Goal: Book appointment/travel/reservation

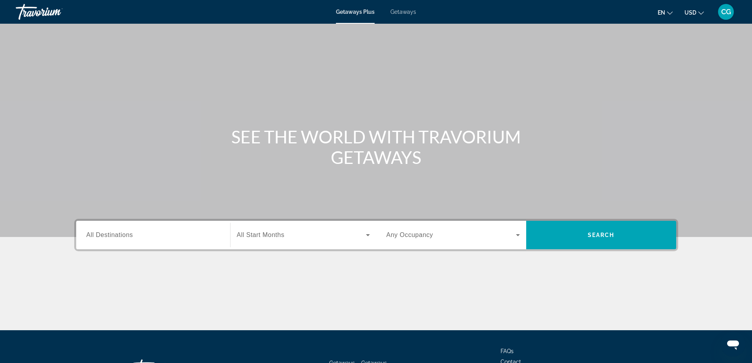
click at [144, 235] on input "Destination All Destinations" at bounding box center [152, 235] width 133 height 9
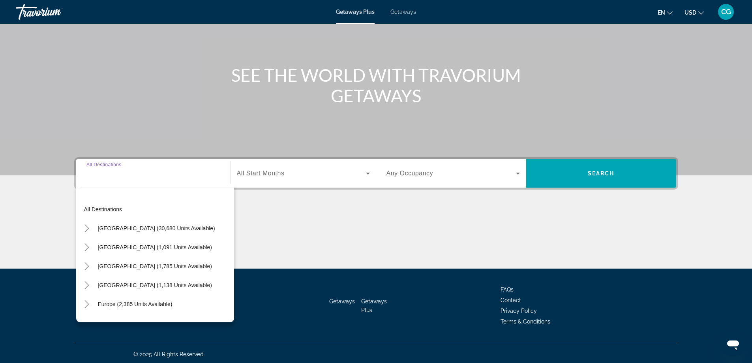
scroll to position [64, 0]
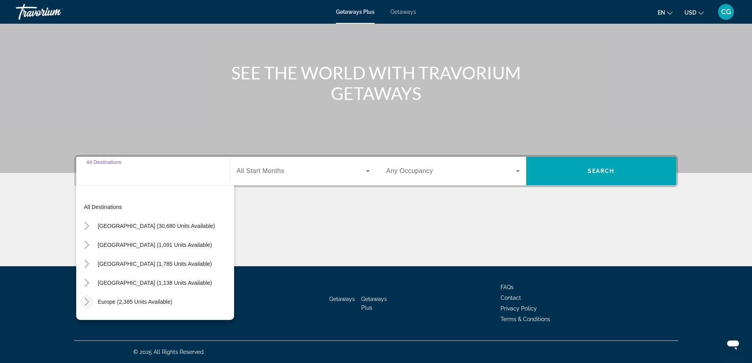
click at [90, 301] on icon "Toggle Europe (2,385 units available)" at bounding box center [87, 302] width 8 height 8
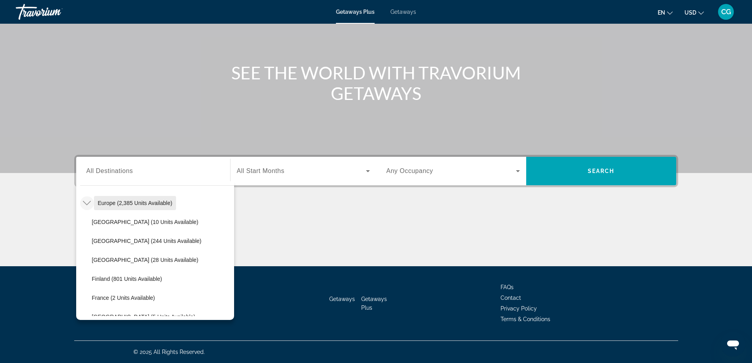
click at [133, 201] on span "Europe (2,385 units available)" at bounding box center [135, 203] width 75 height 6
type input "**********"
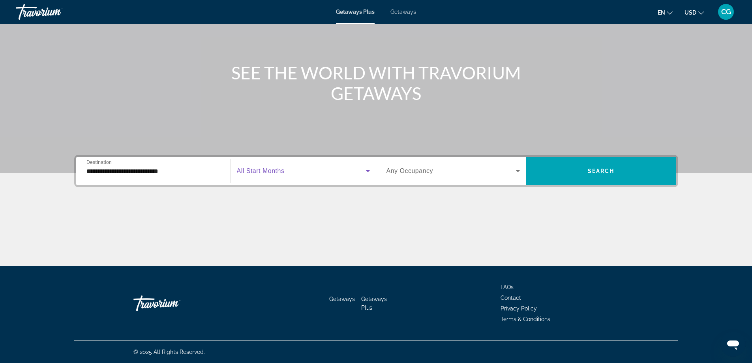
click at [334, 173] on span "Search widget" at bounding box center [301, 170] width 129 height 9
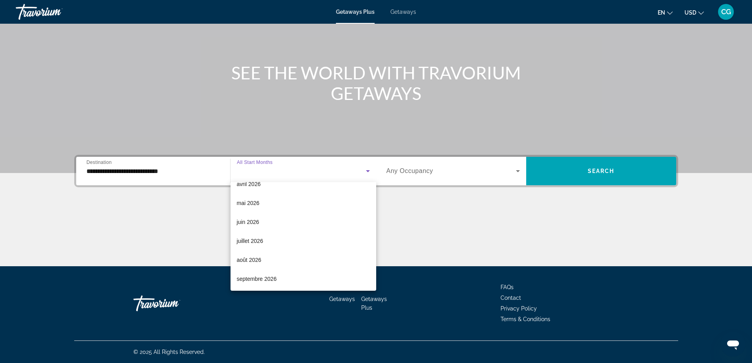
scroll to position [163, 0]
click at [267, 241] on mat-option "juillet 2026" at bounding box center [304, 240] width 146 height 19
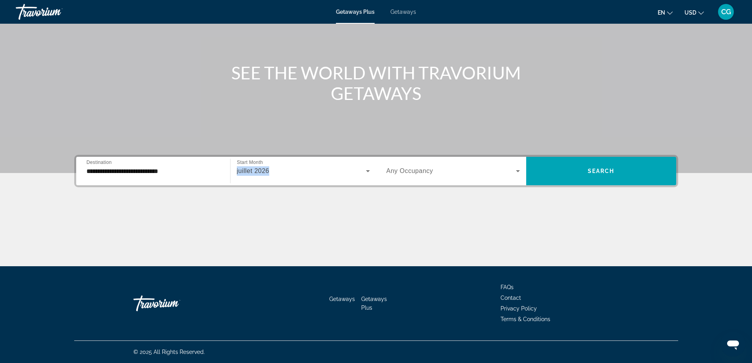
click at [302, 166] on div "juillet 2026" at bounding box center [303, 171] width 133 height 22
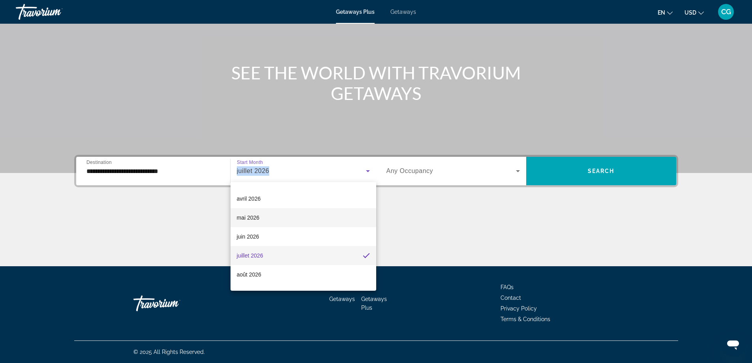
scroll to position [161, 0]
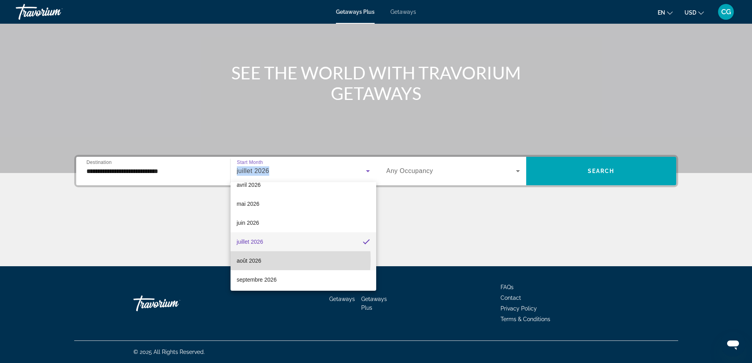
click at [255, 259] on span "août 2026" at bounding box center [249, 260] width 24 height 9
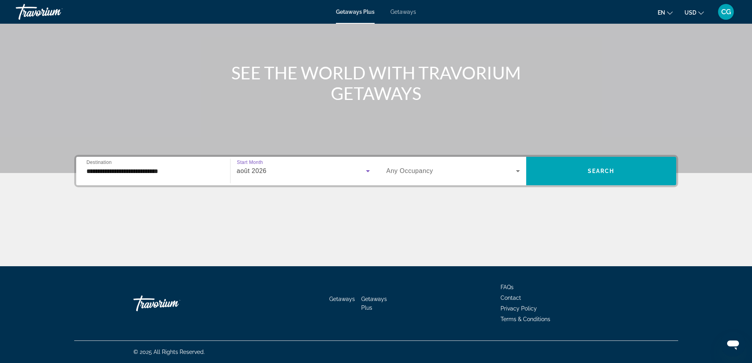
click at [293, 165] on div "août 2026" at bounding box center [303, 171] width 133 height 22
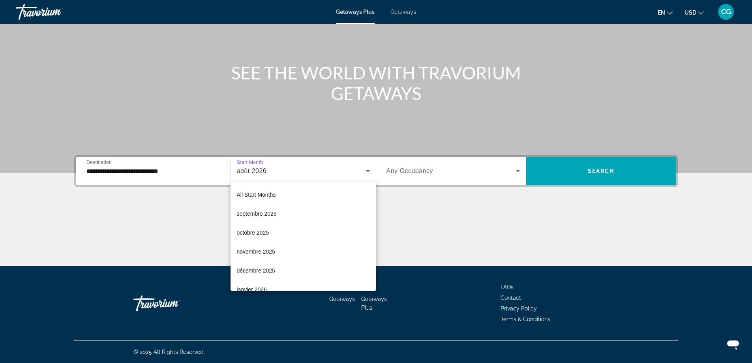
scroll to position [141, 0]
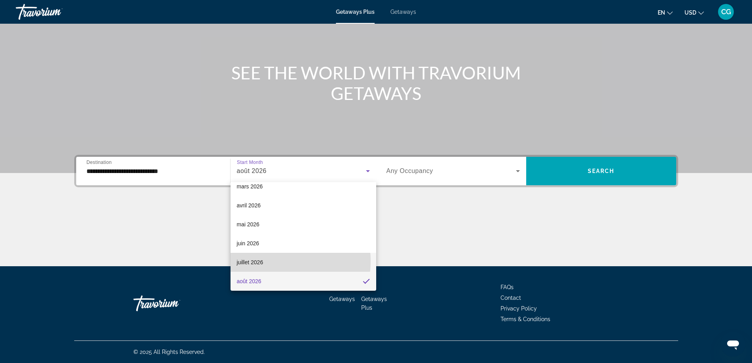
click at [269, 261] on mat-option "juillet 2026" at bounding box center [304, 262] width 146 height 19
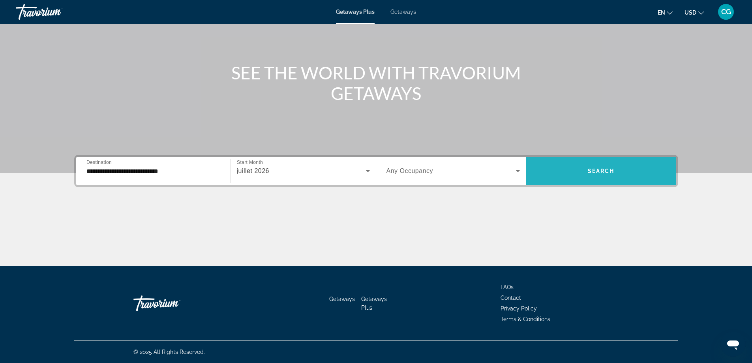
click at [593, 167] on span "Search widget" at bounding box center [601, 170] width 150 height 19
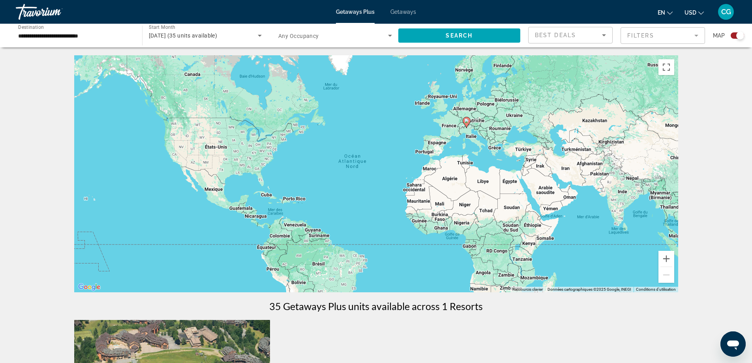
click at [216, 33] on span "[DATE] (35 units available)" at bounding box center [183, 35] width 69 height 6
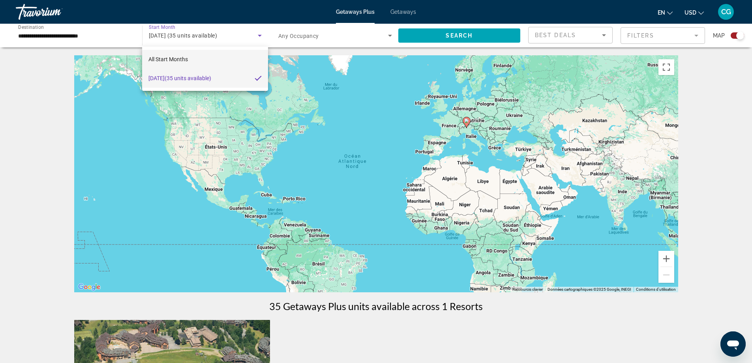
click at [195, 59] on mat-option "All Start Months" at bounding box center [205, 59] width 126 height 19
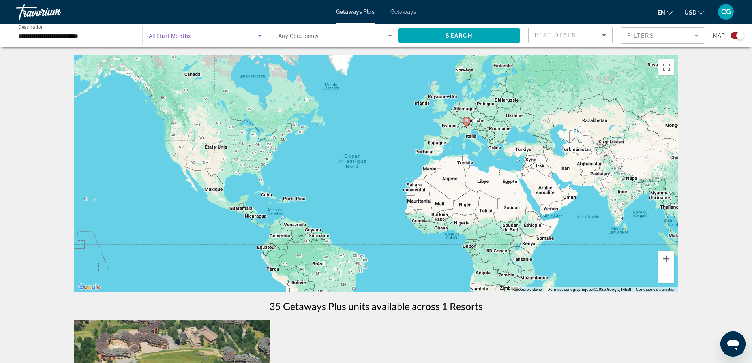
click at [205, 38] on span "Search widget" at bounding box center [203, 35] width 109 height 9
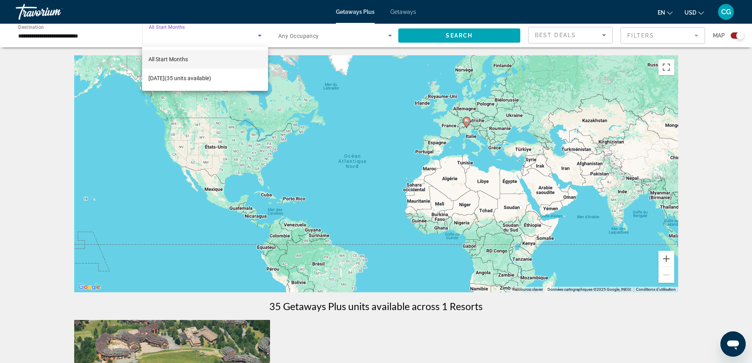
click at [445, 35] on div at bounding box center [376, 181] width 752 height 363
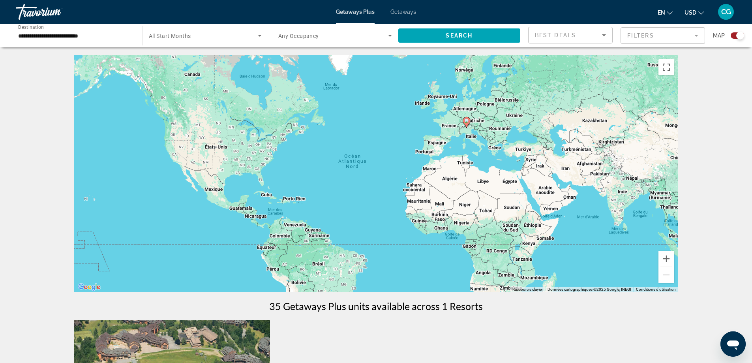
click at [445, 35] on span "Search widget" at bounding box center [459, 35] width 122 height 19
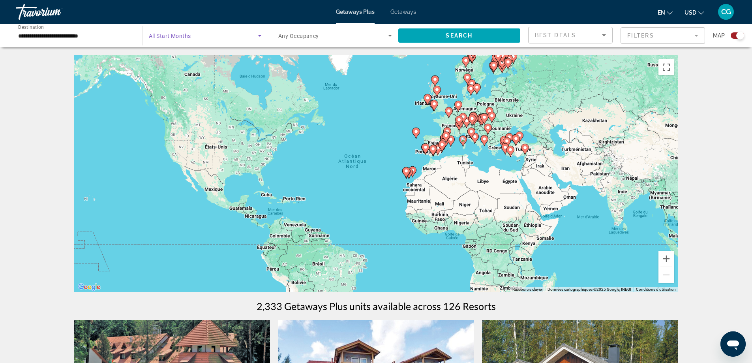
click at [222, 37] on span "Search widget" at bounding box center [203, 35] width 109 height 9
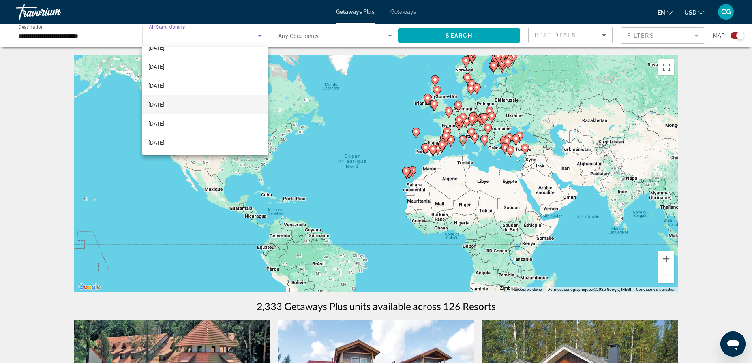
scroll to position [39, 0]
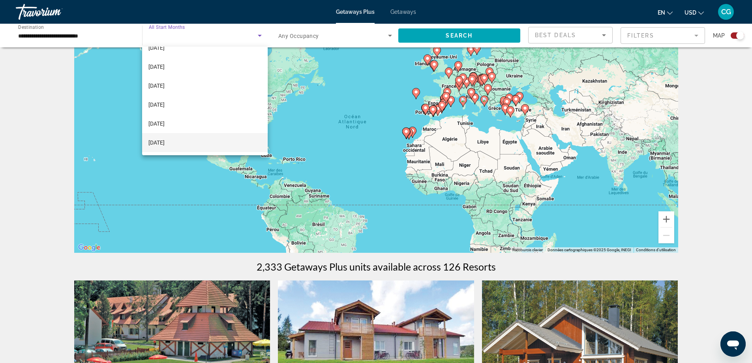
click at [165, 140] on span "[DATE]" at bounding box center [156, 142] width 16 height 9
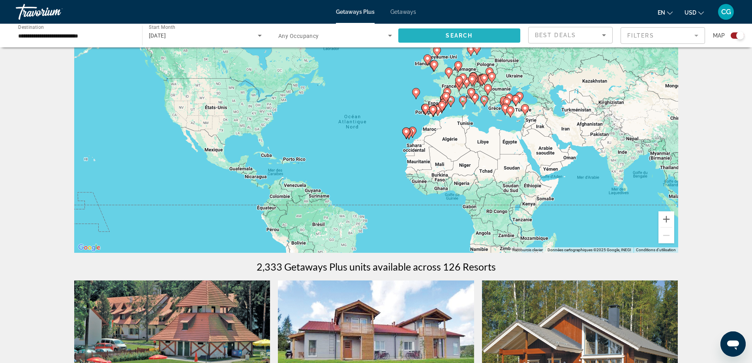
click at [452, 37] on span "Search" at bounding box center [459, 35] width 27 height 6
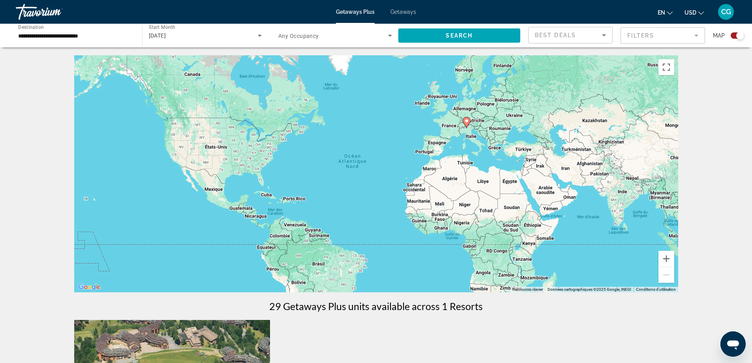
click at [230, 39] on div "[DATE]" at bounding box center [203, 35] width 109 height 9
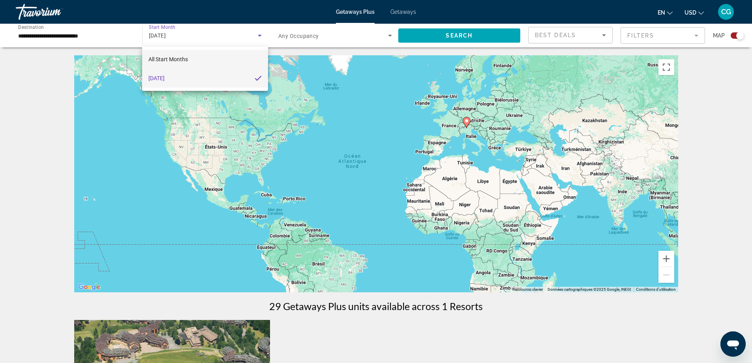
click at [215, 60] on mat-option "All Start Months" at bounding box center [205, 59] width 126 height 19
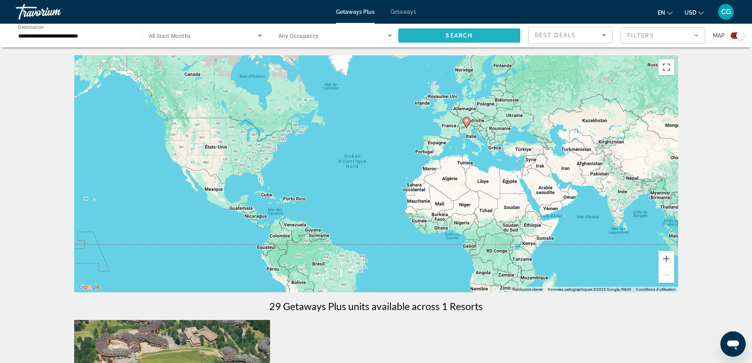
click at [456, 34] on span "Search" at bounding box center [459, 35] width 27 height 6
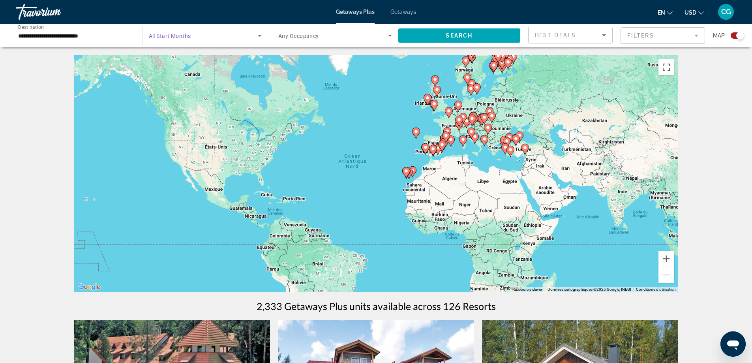
click at [217, 35] on span "Search widget" at bounding box center [203, 35] width 109 height 9
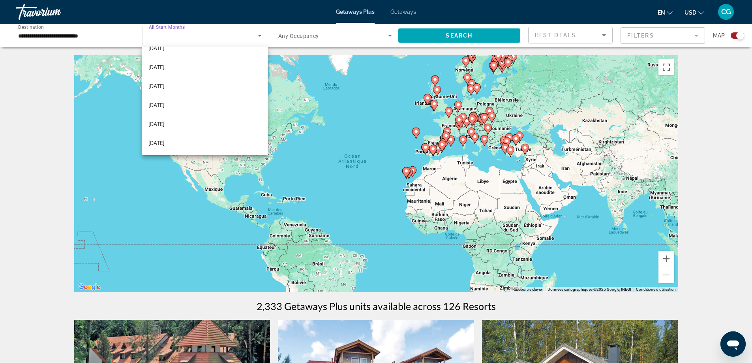
scroll to position [144, 0]
click at [182, 125] on mat-option "[DATE]" at bounding box center [205, 123] width 126 height 19
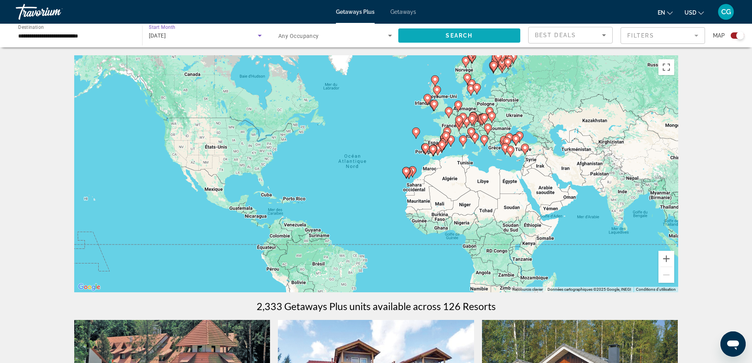
click at [455, 34] on span "Search" at bounding box center [459, 35] width 27 height 6
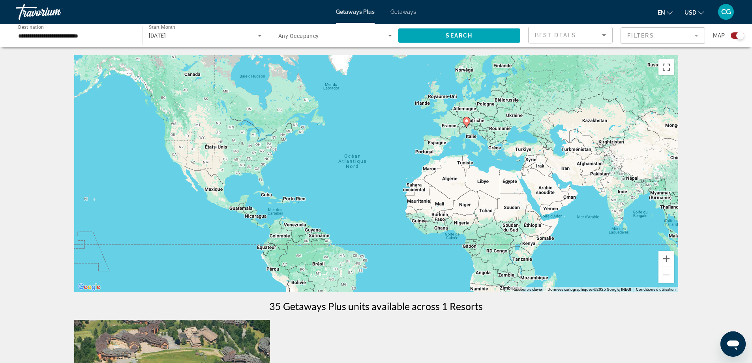
click at [411, 8] on div "Getaways Plus Getaways en English Español Français Italiano Português русский U…" at bounding box center [376, 12] width 752 height 21
click at [411, 12] on span "Getaways" at bounding box center [403, 12] width 26 height 6
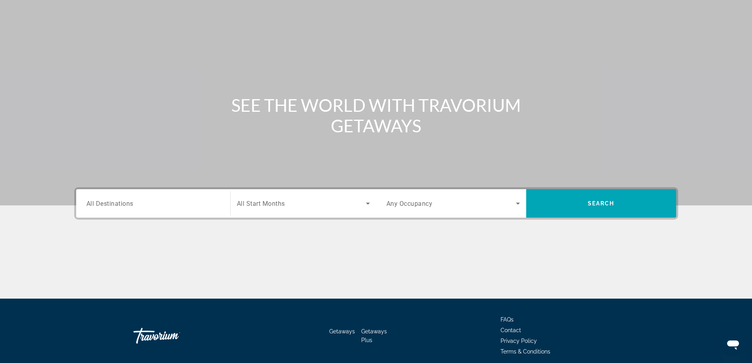
scroll to position [64, 0]
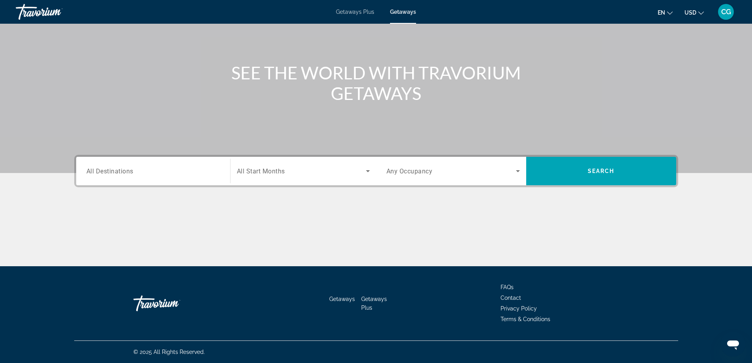
click at [121, 164] on div "Search widget" at bounding box center [152, 171] width 133 height 23
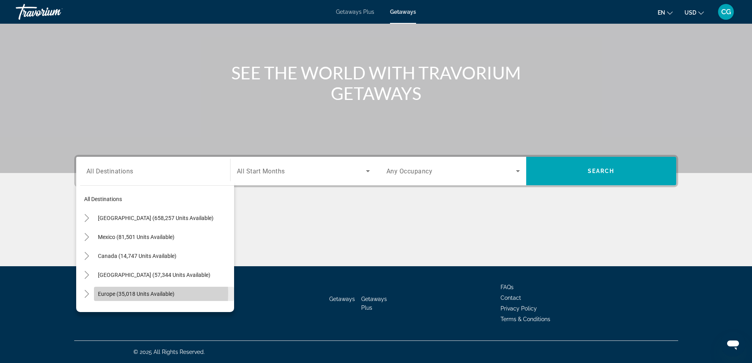
click at [102, 293] on span "Europe (35,018 units available)" at bounding box center [136, 294] width 77 height 6
type input "**********"
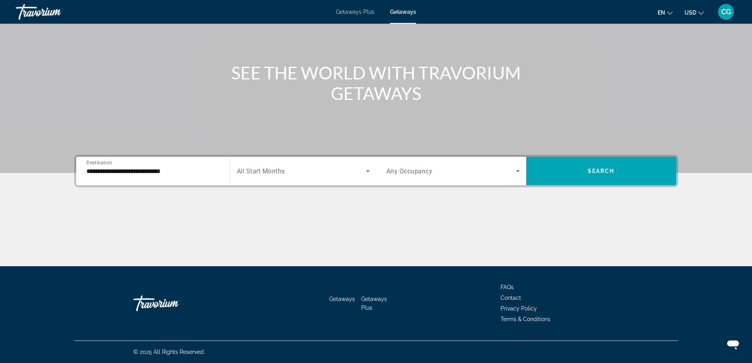
click at [290, 165] on div "Search widget" at bounding box center [303, 171] width 133 height 22
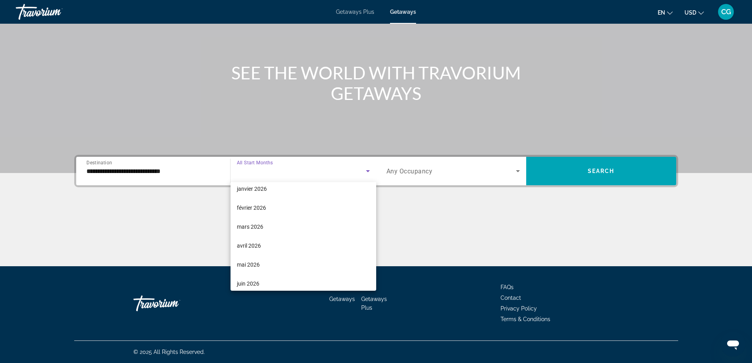
scroll to position [118, 0]
click at [259, 280] on span "juillet 2026" at bounding box center [250, 284] width 26 height 9
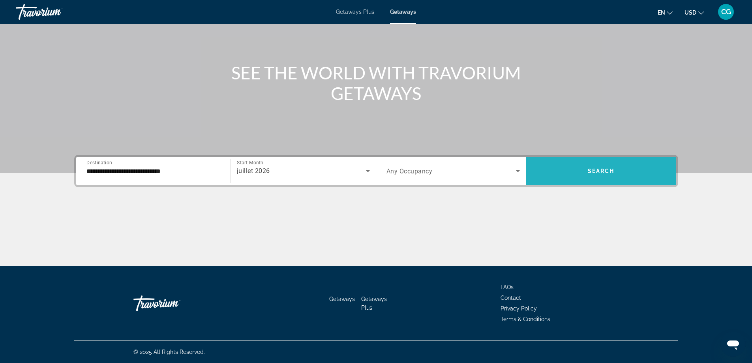
click at [595, 167] on span "Search widget" at bounding box center [601, 170] width 150 height 19
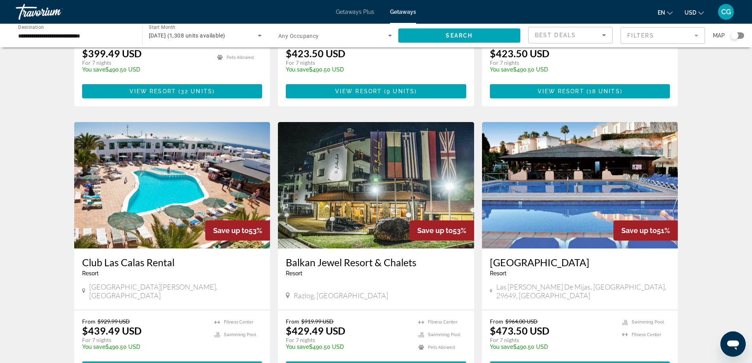
scroll to position [926, 0]
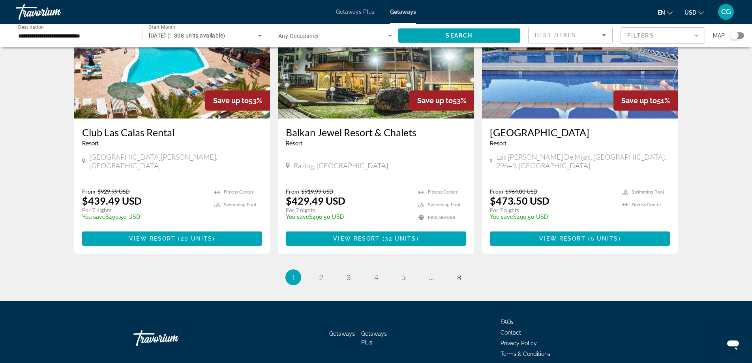
click at [734, 36] on div "Search widget" at bounding box center [735, 36] width 8 height 8
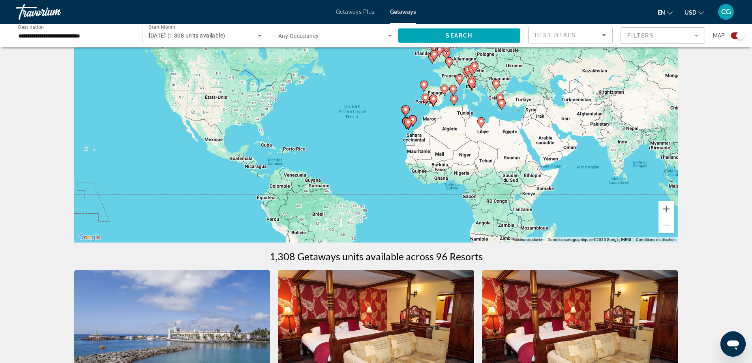
scroll to position [0, 0]
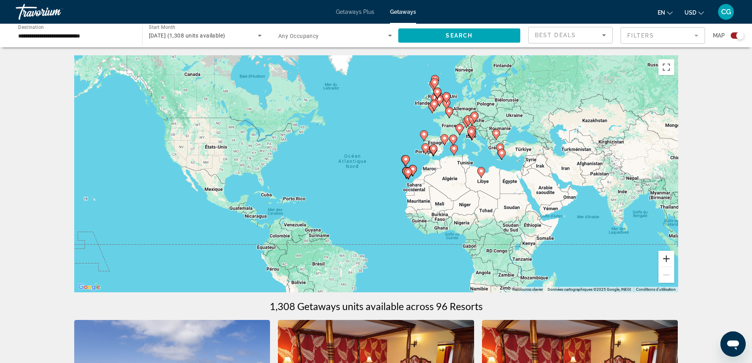
click at [665, 256] on button "Zoom avant" at bounding box center [667, 259] width 16 height 16
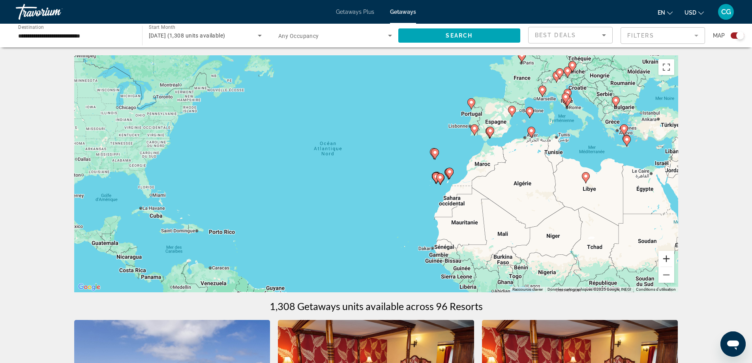
click at [665, 256] on button "Zoom avant" at bounding box center [667, 259] width 16 height 16
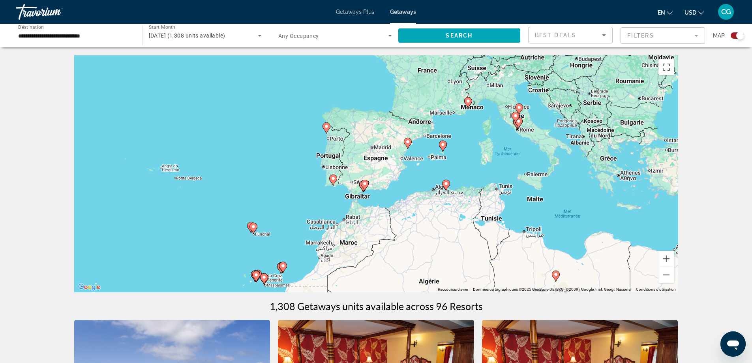
drag, startPoint x: 565, startPoint y: 128, endPoint x: 325, endPoint y: 216, distance: 256.6
click at [325, 216] on div "Pour activer le glissement avec le clavier, appuyez sur Alt+Entrée. Une fois ce…" at bounding box center [376, 173] width 604 height 237
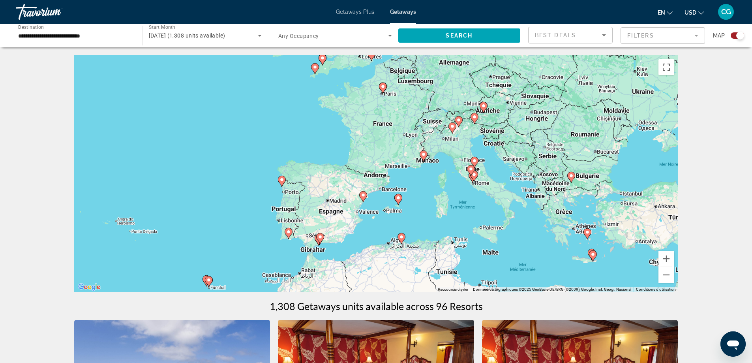
drag, startPoint x: 461, startPoint y: 168, endPoint x: 450, endPoint y: 193, distance: 27.4
click at [450, 193] on div "Pour activer le glissement avec le clavier, appuyez sur Alt+Entrée. Une fois ce…" at bounding box center [376, 173] width 604 height 237
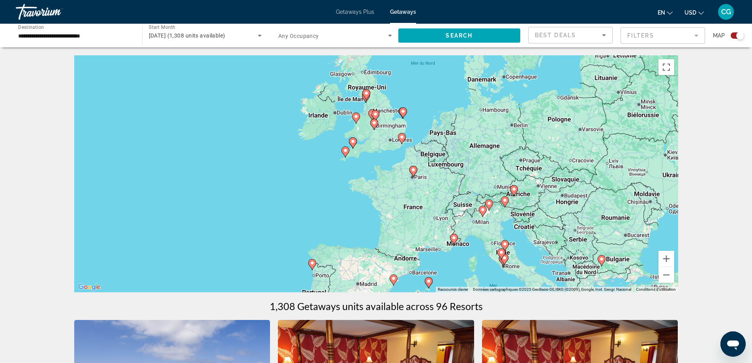
drag, startPoint x: 403, startPoint y: 179, endPoint x: 433, endPoint y: 258, distance: 84.6
click at [433, 258] on div "Pour activer le glissement avec le clavier, appuyez sur Alt+Entrée. Une fois ce…" at bounding box center [376, 173] width 604 height 237
click at [413, 169] on image "Main content" at bounding box center [413, 169] width 5 height 5
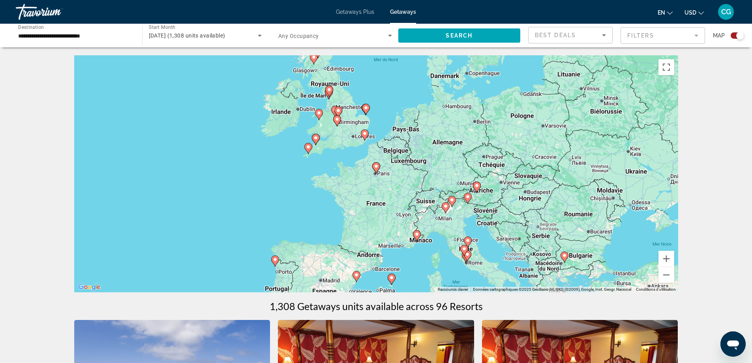
click at [375, 165] on image "Main content" at bounding box center [376, 166] width 5 height 5
type input "**********"
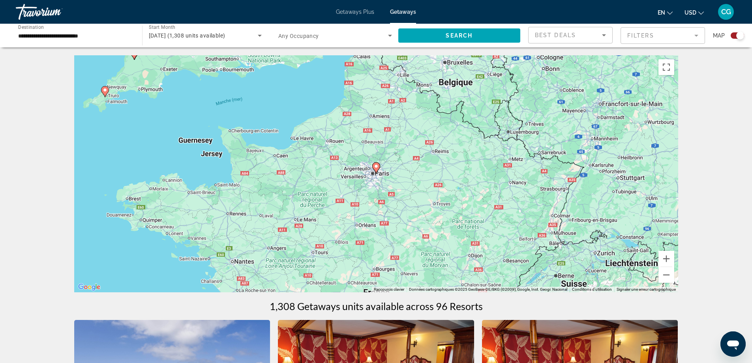
click at [376, 168] on image "Main content" at bounding box center [376, 166] width 5 height 5
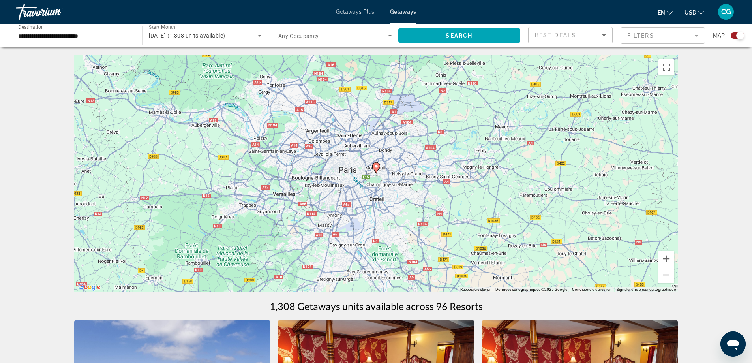
click at [376, 168] on image "Main content" at bounding box center [376, 166] width 5 height 5
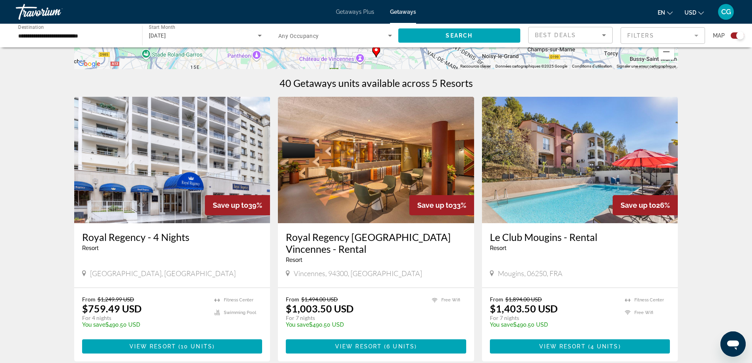
scroll to position [237, 0]
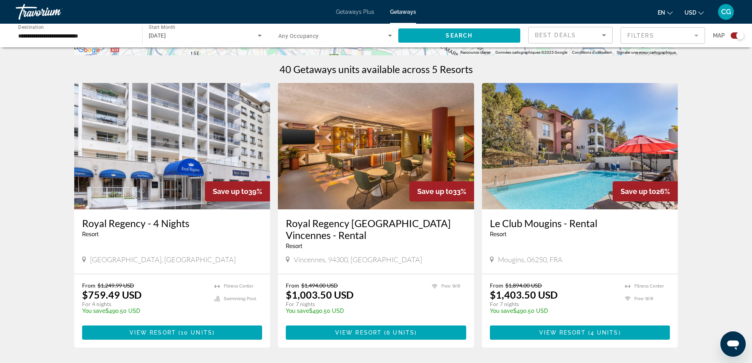
click at [146, 161] on img "Main content" at bounding box center [172, 146] width 196 height 126
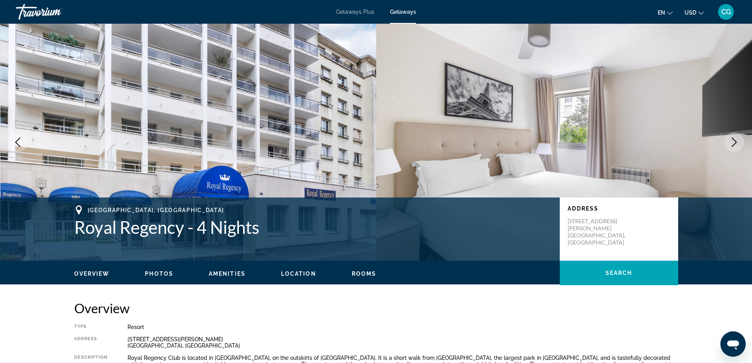
click at [736, 142] on icon "Next image" at bounding box center [734, 141] width 9 height 9
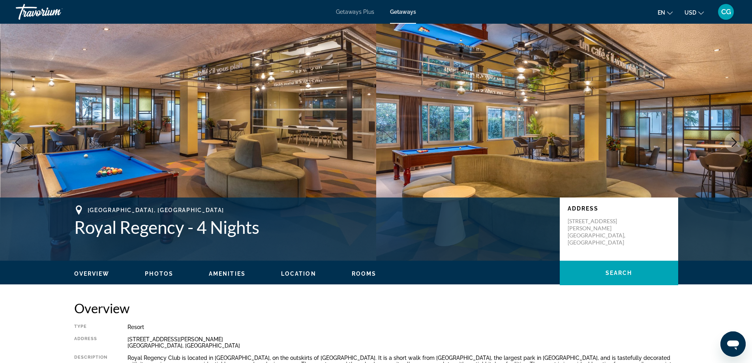
click at [736, 142] on icon "Next image" at bounding box center [734, 141] width 9 height 9
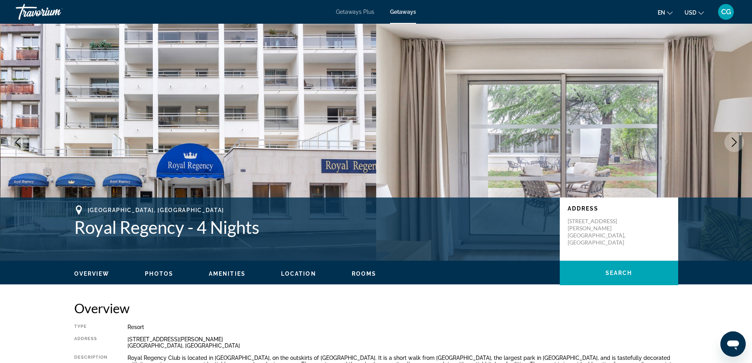
click at [736, 142] on icon "Next image" at bounding box center [734, 141] width 9 height 9
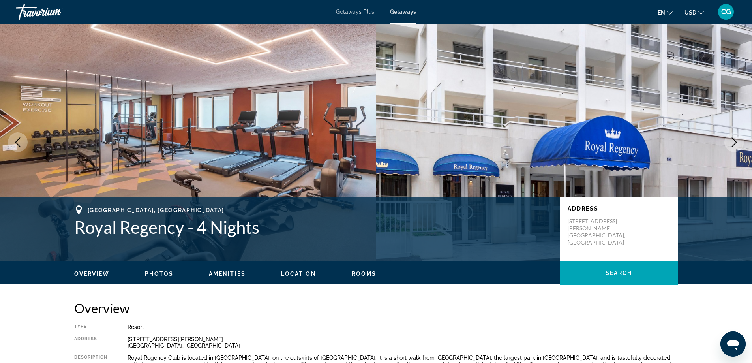
click at [736, 142] on icon "Next image" at bounding box center [734, 141] width 9 height 9
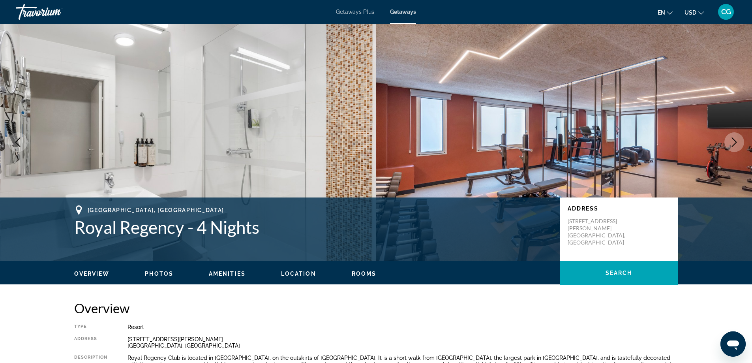
click at [736, 142] on icon "Next image" at bounding box center [734, 141] width 9 height 9
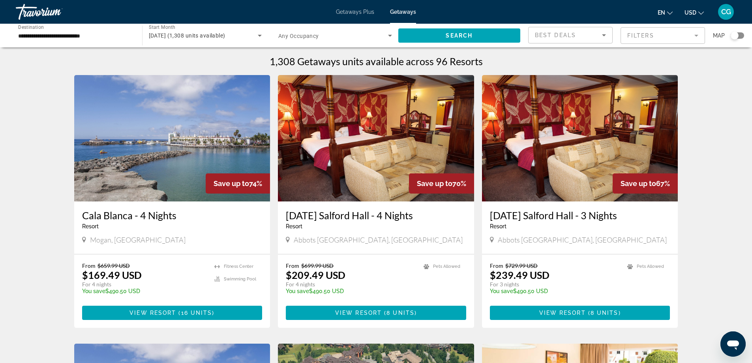
click at [734, 34] on div "Search widget" at bounding box center [735, 36] width 8 height 8
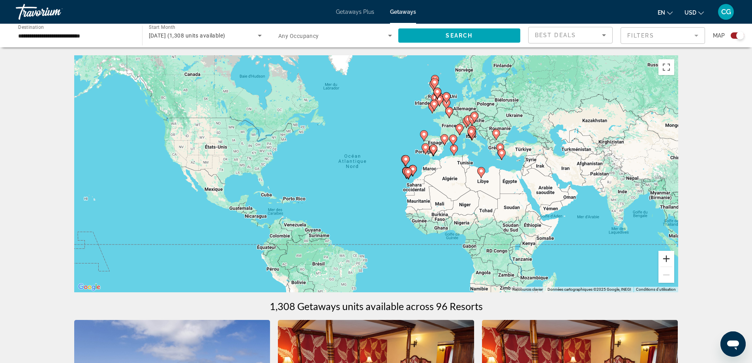
click at [669, 257] on button "Zoom avant" at bounding box center [667, 259] width 16 height 16
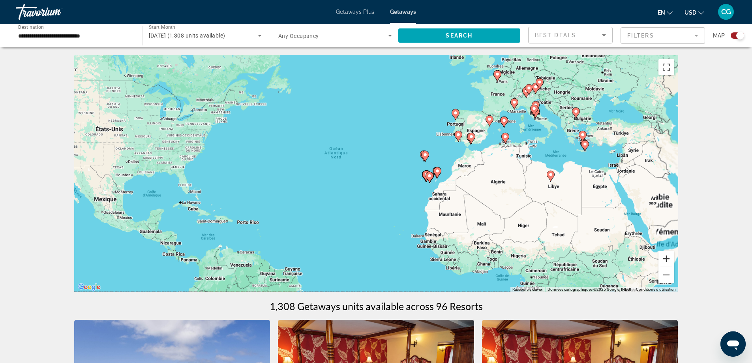
click at [669, 257] on button "Zoom avant" at bounding box center [667, 259] width 16 height 16
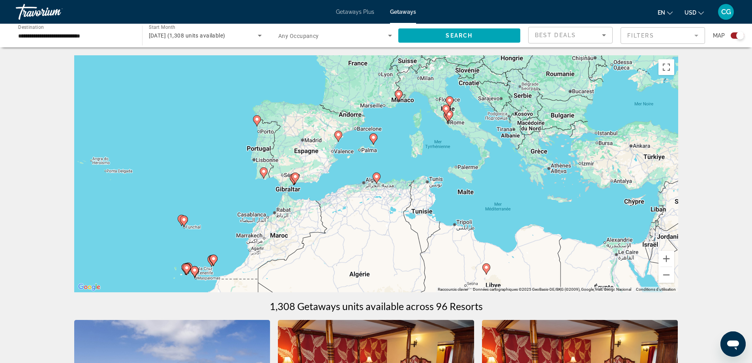
drag, startPoint x: 609, startPoint y: 158, endPoint x: 286, endPoint y: 242, distance: 333.2
click at [286, 242] on div "Pour activer le glissement avec le clavier, appuyez sur Alt+Entrée. Une fois ce…" at bounding box center [376, 173] width 604 height 237
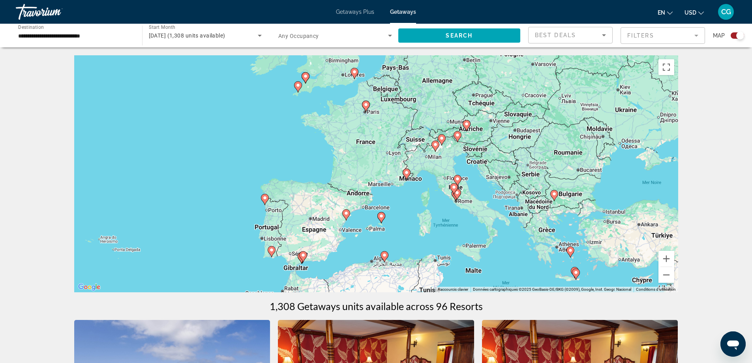
drag, startPoint x: 385, startPoint y: 169, endPoint x: 406, endPoint y: 240, distance: 74.1
click at [406, 240] on div "Pour activer le glissement avec le clavier, appuyez sur Alt+Entrée. Une fois ce…" at bounding box center [376, 173] width 604 height 237
click at [667, 261] on button "Zoom avant" at bounding box center [667, 259] width 16 height 16
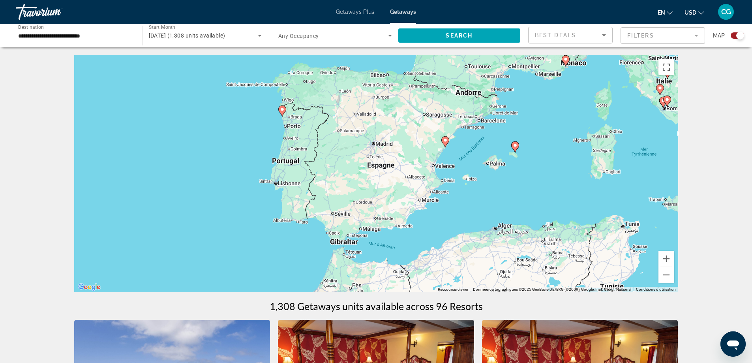
drag, startPoint x: 336, startPoint y: 271, endPoint x: 465, endPoint y: 150, distance: 177.9
click at [465, 150] on div "Pour activer le glissement avec le clavier, appuyez sur Alt+Entrée. Une fois ce…" at bounding box center [376, 173] width 604 height 237
click at [665, 264] on button "Zoom avant" at bounding box center [667, 259] width 16 height 16
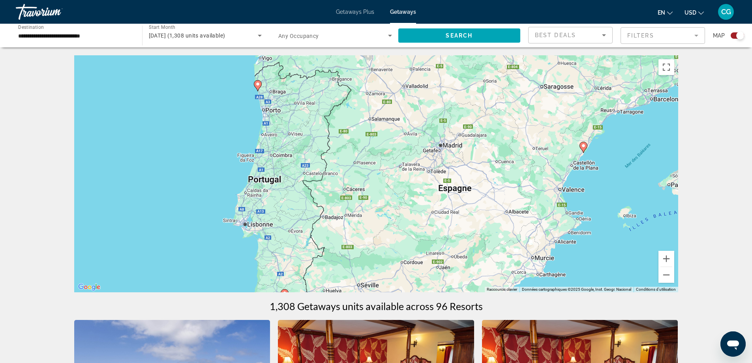
drag, startPoint x: 522, startPoint y: 233, endPoint x: 592, endPoint y: 262, distance: 75.9
click at [592, 262] on div "Pour activer le glissement avec le clavier, appuyez sur Alt+Entrée. Une fois ce…" at bounding box center [376, 173] width 604 height 237
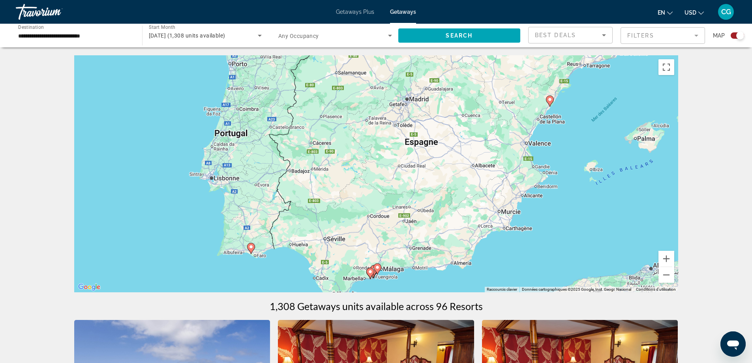
drag, startPoint x: 206, startPoint y: 188, endPoint x: 173, endPoint y: 139, distance: 59.0
click at [173, 139] on div "Pour activer le glissement avec le clavier, appuyez sur Alt+Entrée. Une fois ce…" at bounding box center [376, 173] width 604 height 237
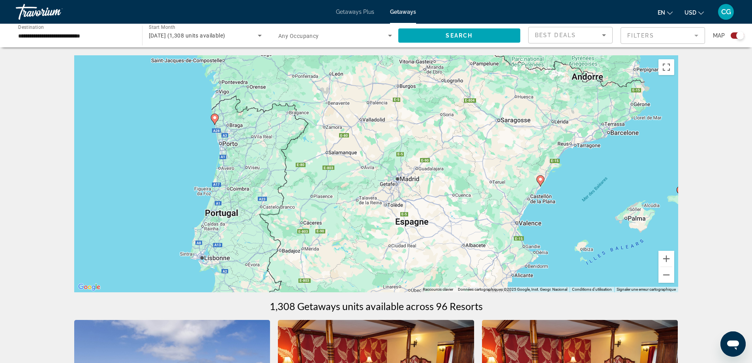
drag, startPoint x: 173, startPoint y: 105, endPoint x: 163, endPoint y: 189, distance: 83.9
click at [163, 189] on div "Pour activer le glissement avec le clavier, appuyez sur Alt+Entrée. Une fois ce…" at bounding box center [376, 173] width 604 height 237
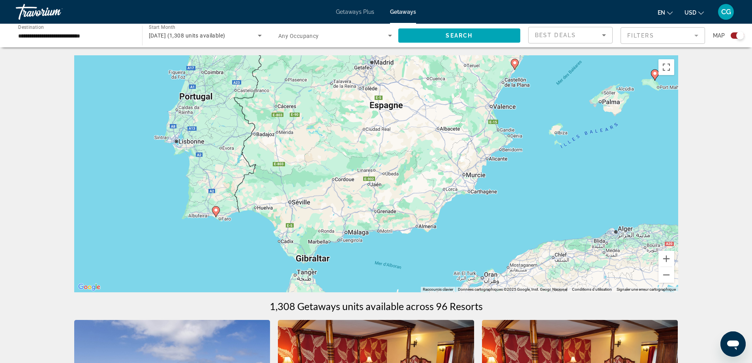
drag, startPoint x: 180, startPoint y: 190, endPoint x: 154, endPoint y: 71, distance: 120.8
click at [154, 71] on div "Pour activer le glissement avec le clavier, appuyez sur Alt+Entrée. Une fois ce…" at bounding box center [376, 173] width 604 height 237
click at [216, 210] on image "Main content" at bounding box center [216, 210] width 5 height 5
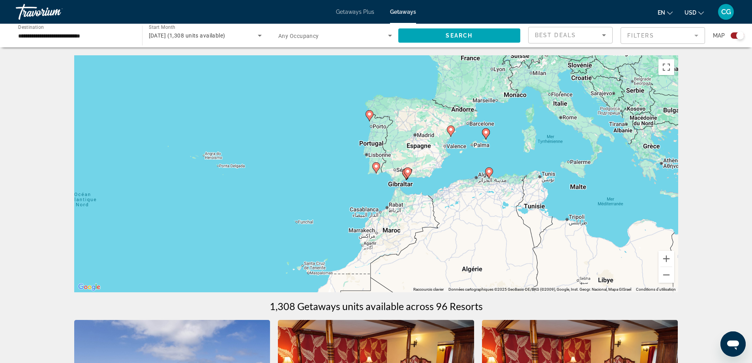
click at [377, 167] on image "Main content" at bounding box center [376, 166] width 5 height 5
type input "**********"
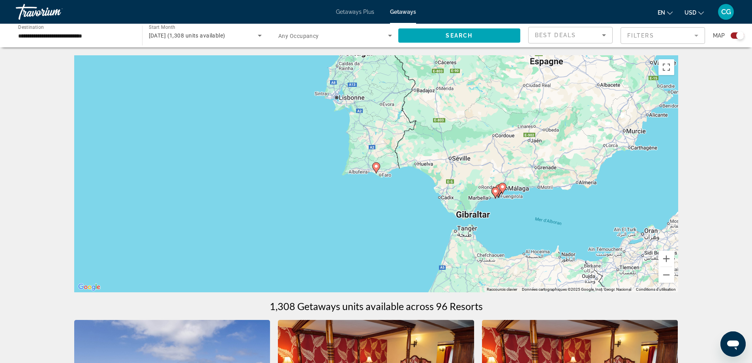
click at [377, 167] on image "Main content" at bounding box center [376, 166] width 5 height 5
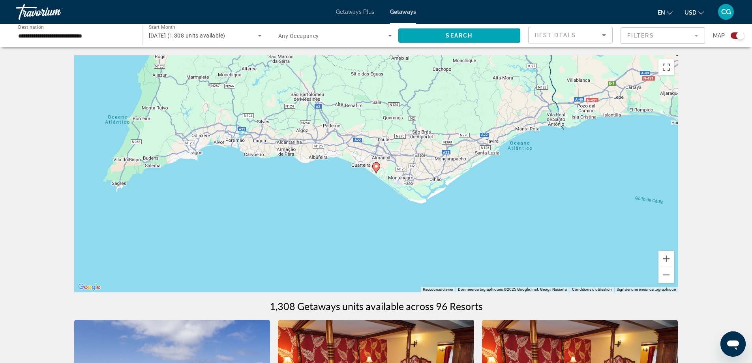
click at [377, 168] on image "Main content" at bounding box center [376, 166] width 5 height 5
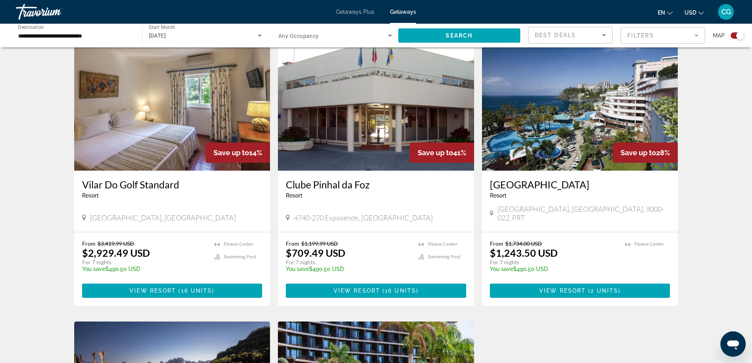
scroll to position [276, 0]
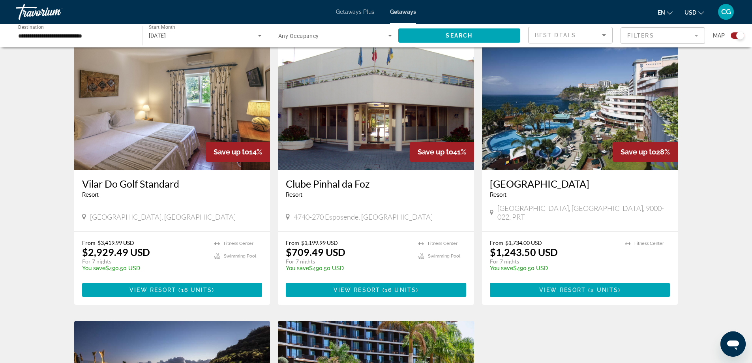
click at [163, 116] on img "Main content" at bounding box center [172, 106] width 196 height 126
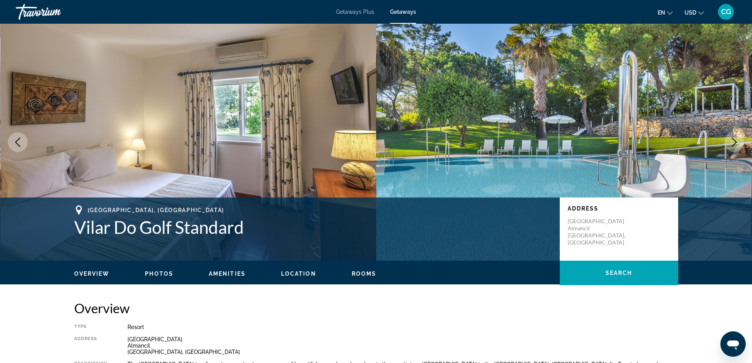
click at [737, 144] on icon "Next image" at bounding box center [734, 141] width 9 height 9
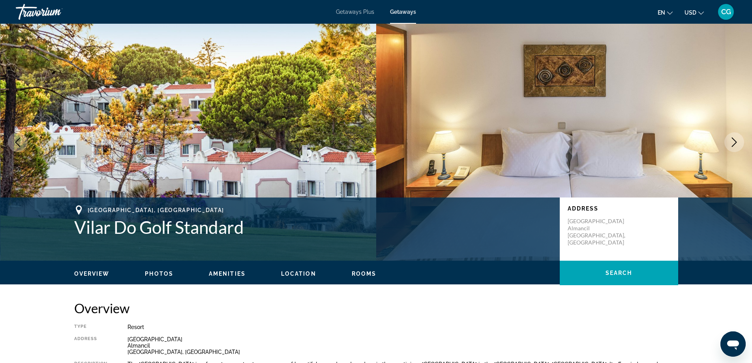
click at [737, 144] on icon "Next image" at bounding box center [734, 141] width 9 height 9
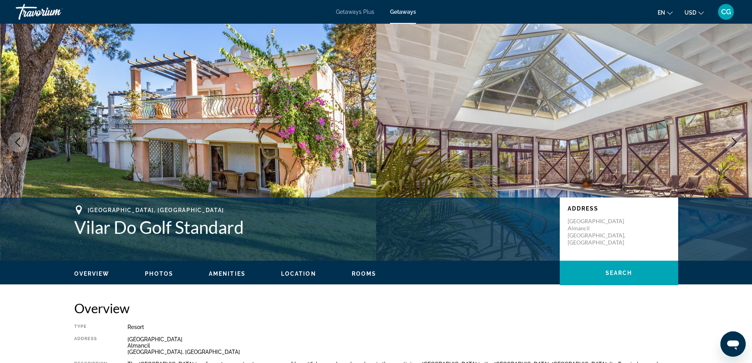
click at [737, 144] on icon "Next image" at bounding box center [734, 141] width 9 height 9
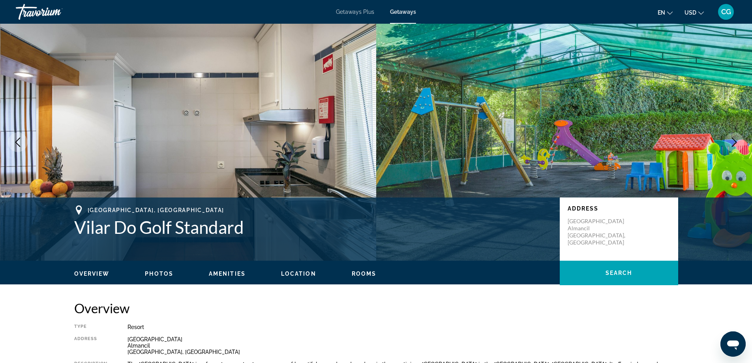
click at [737, 144] on icon "Next image" at bounding box center [734, 141] width 9 height 9
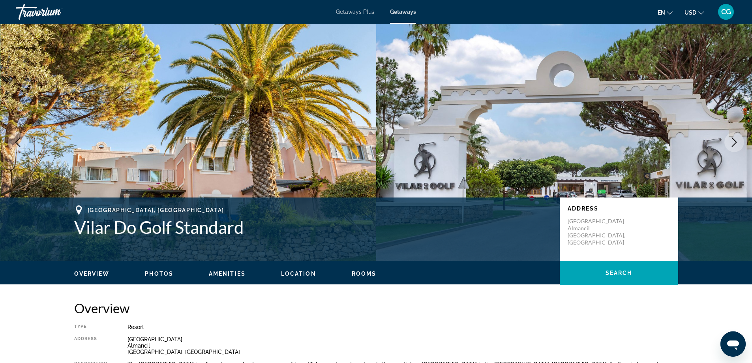
click at [737, 144] on icon "Next image" at bounding box center [734, 141] width 9 height 9
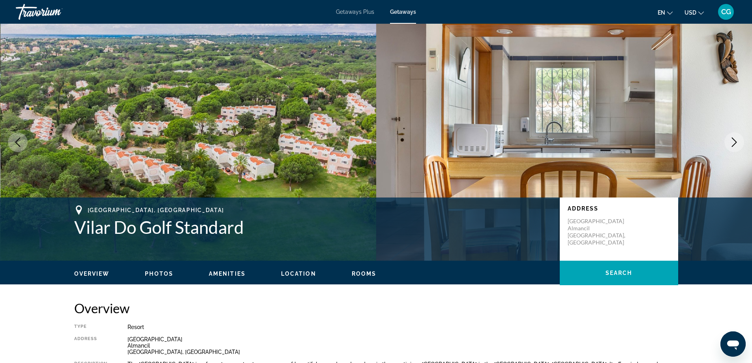
click at [737, 144] on icon "Next image" at bounding box center [734, 141] width 9 height 9
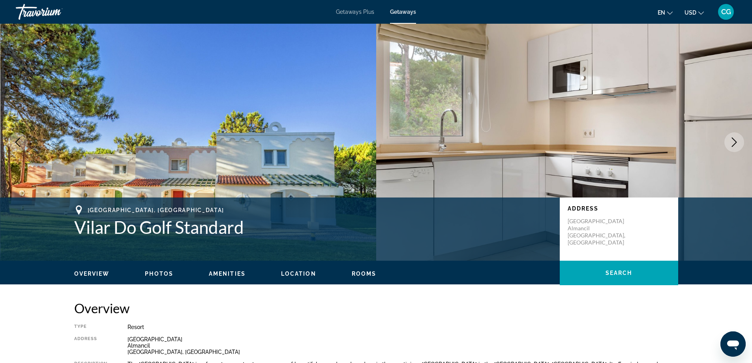
click at [736, 139] on icon "Next image" at bounding box center [734, 141] width 9 height 9
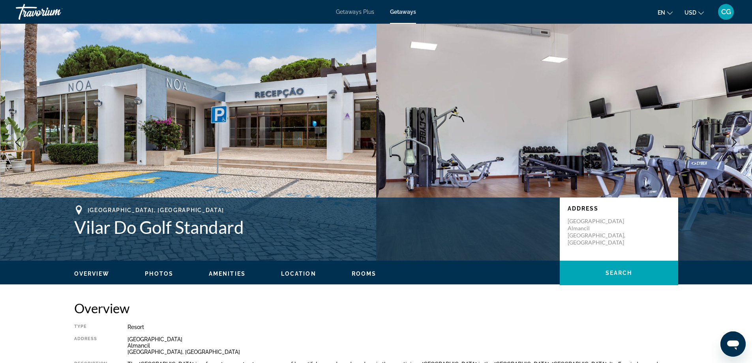
click at [736, 139] on icon "Next image" at bounding box center [734, 141] width 9 height 9
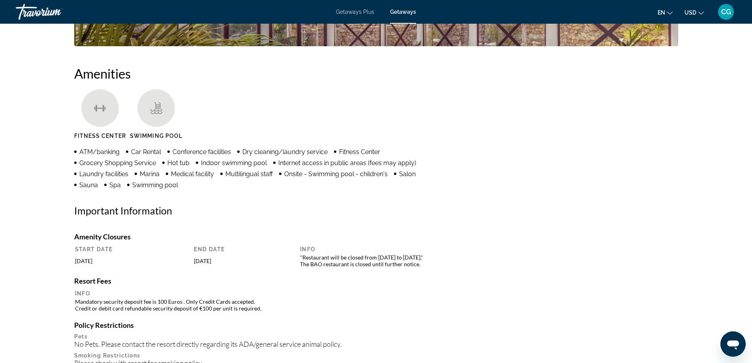
scroll to position [592, 0]
